Goal: Transaction & Acquisition: Purchase product/service

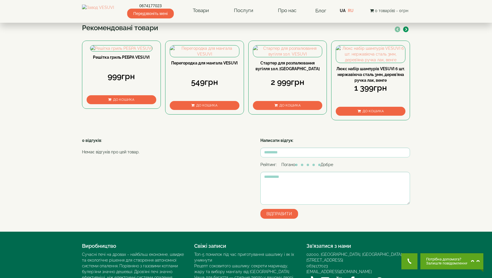
scroll to position [276, 0]
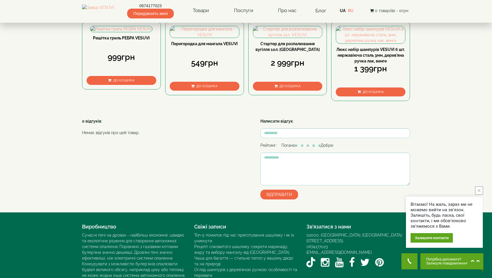
click at [406, 12] on icon "button" at bounding box center [406, 10] width 2 height 3
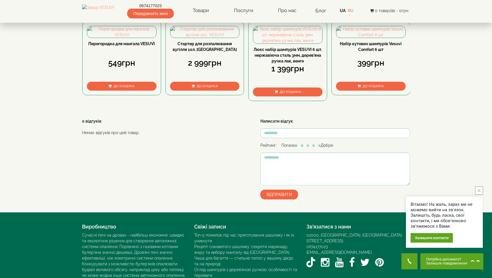
click at [406, 12] on icon "button" at bounding box center [406, 10] width 2 height 3
click at [398, 13] on button "button" at bounding box center [397, 10] width 5 height 6
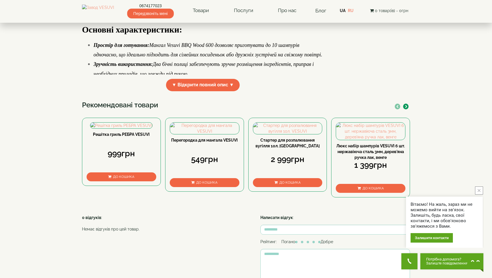
scroll to position [180, 0]
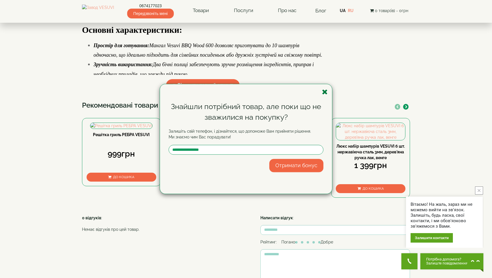
click at [325, 91] on icon "button" at bounding box center [325, 91] width 6 height 7
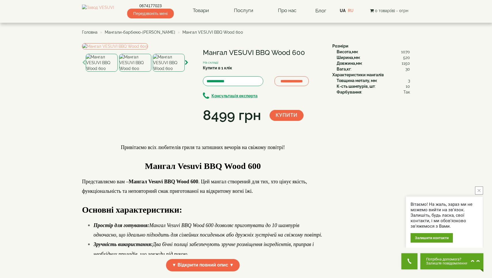
scroll to position [0, 0]
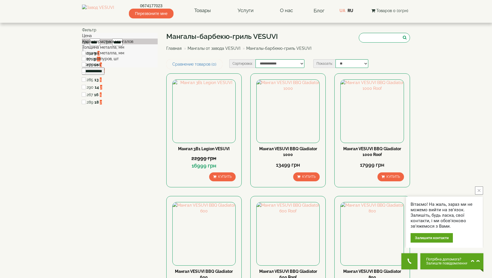
click at [219, 48] on link "Мангалы от завода VESUVI" at bounding box center [214, 48] width 53 height 5
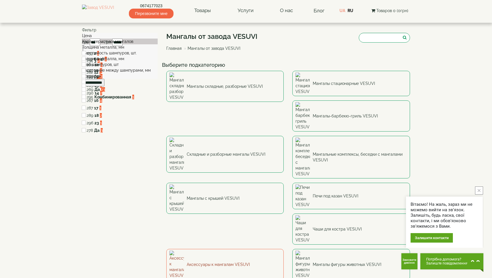
click at [227, 249] on link "Аксессуары к мангалам VESUVI" at bounding box center [225, 264] width 118 height 31
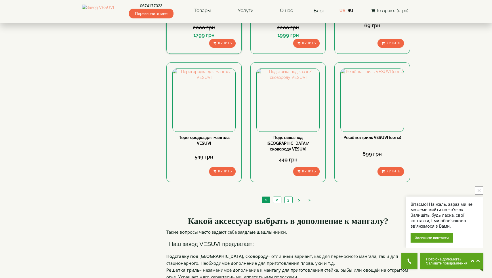
scroll to position [542, 0]
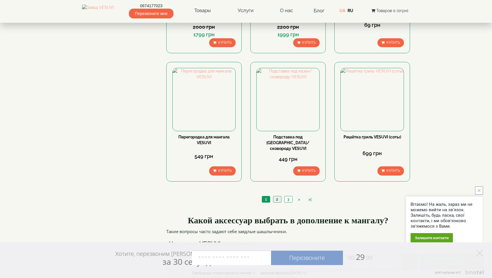
click at [276, 196] on link "2" at bounding box center [277, 199] width 8 height 6
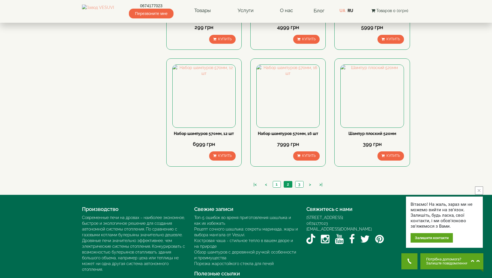
scroll to position [499, 0]
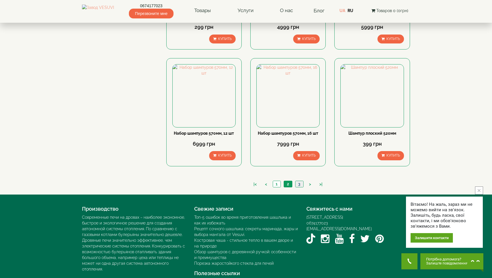
click at [298, 183] on link "3" at bounding box center [299, 184] width 8 height 6
